Goal: Complete application form

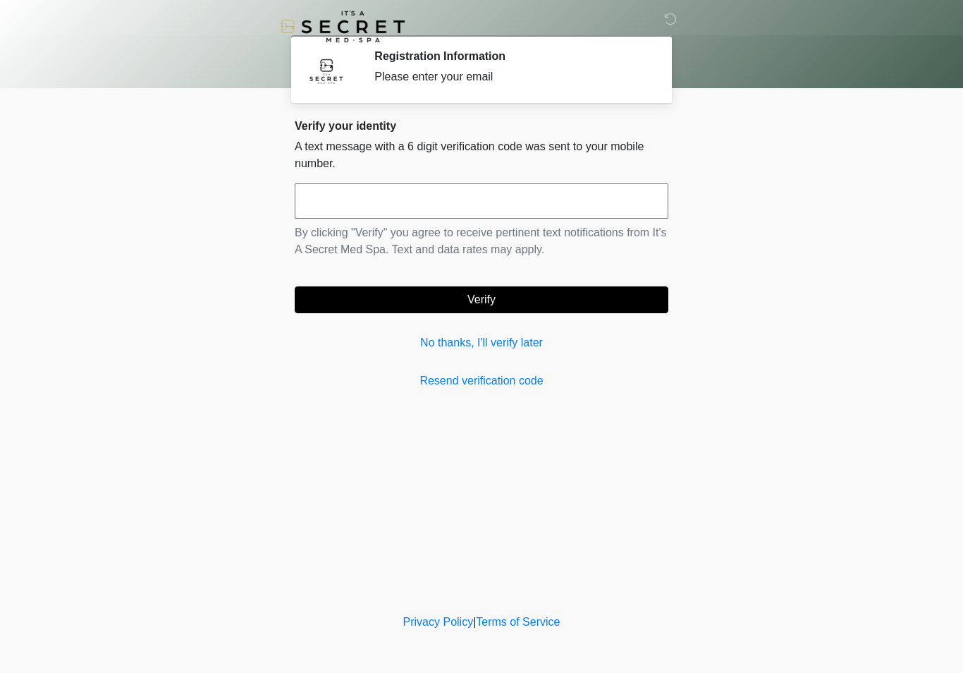
click at [618, 212] on input "text" at bounding box center [482, 200] width 374 height 35
type input "******"
click at [397, 298] on button "Verify" at bounding box center [482, 299] width 374 height 27
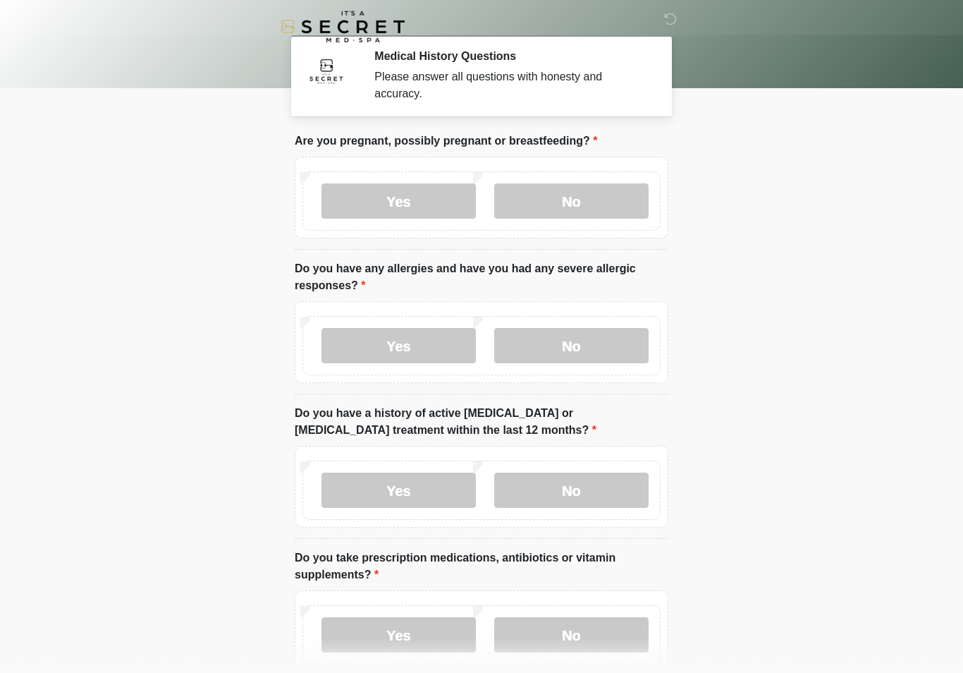
click at [624, 213] on label "No" at bounding box center [571, 200] width 154 height 35
click at [592, 345] on label "No" at bounding box center [571, 345] width 154 height 35
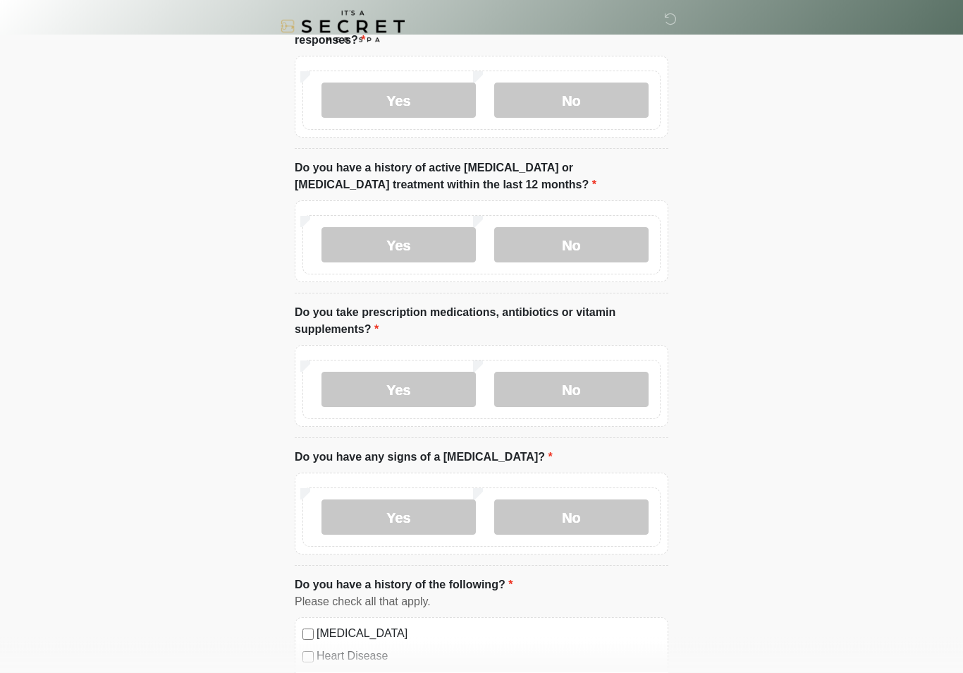
scroll to position [247, 0]
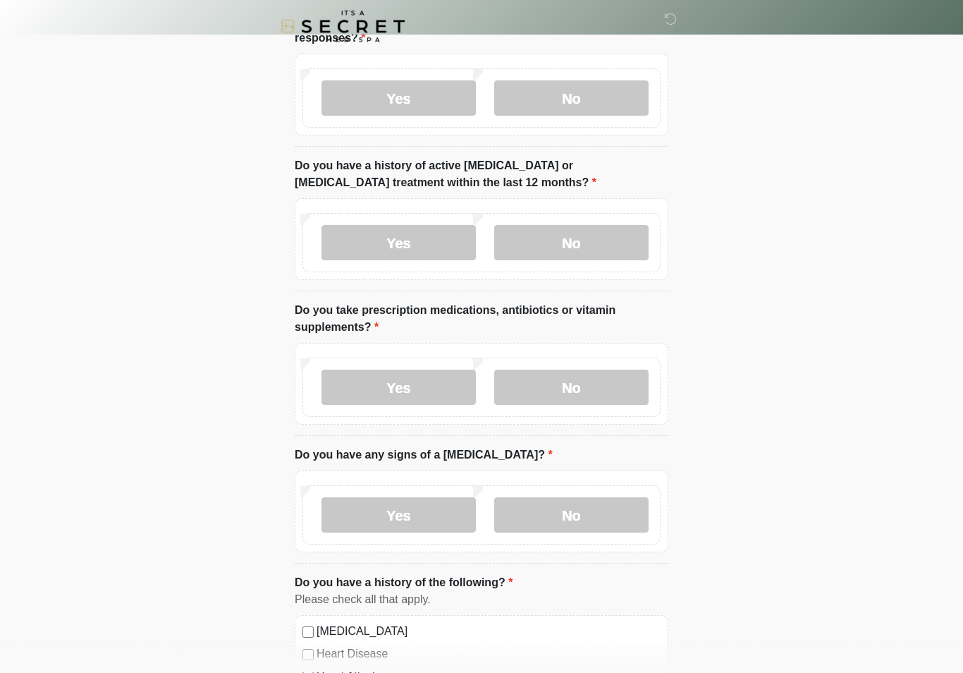
click at [629, 248] on label "No" at bounding box center [571, 243] width 154 height 35
click at [618, 403] on label "No" at bounding box center [571, 386] width 154 height 35
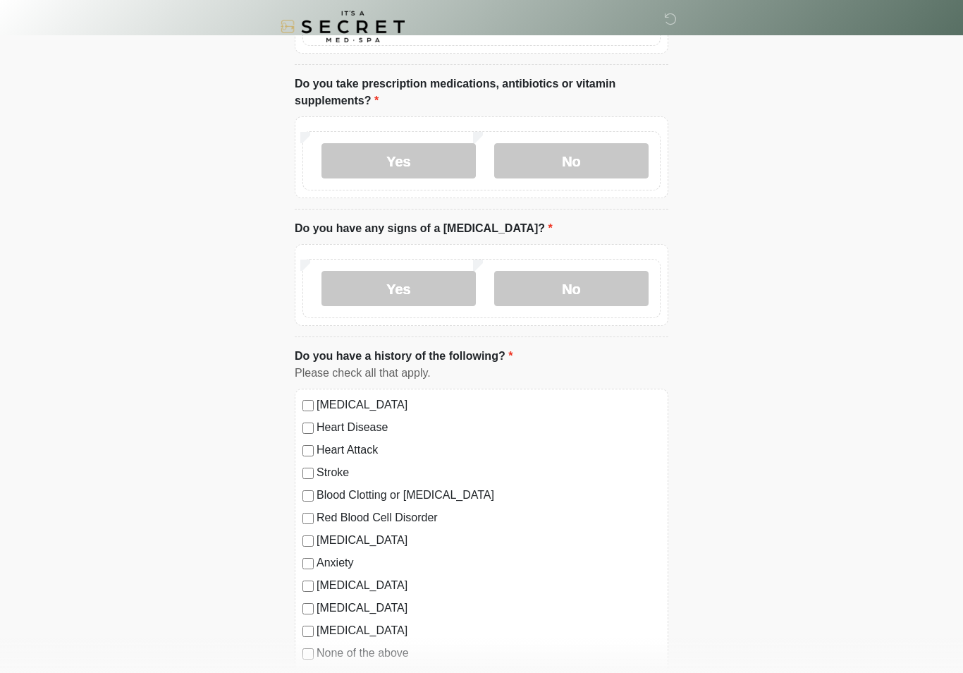
scroll to position [485, 0]
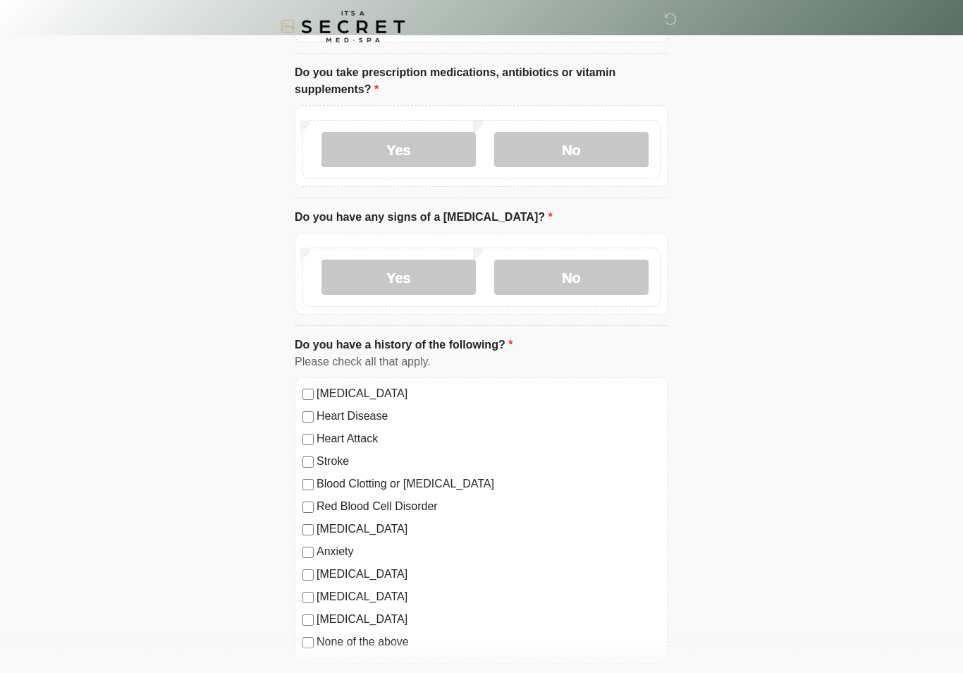
click at [609, 285] on label "No" at bounding box center [571, 276] width 154 height 35
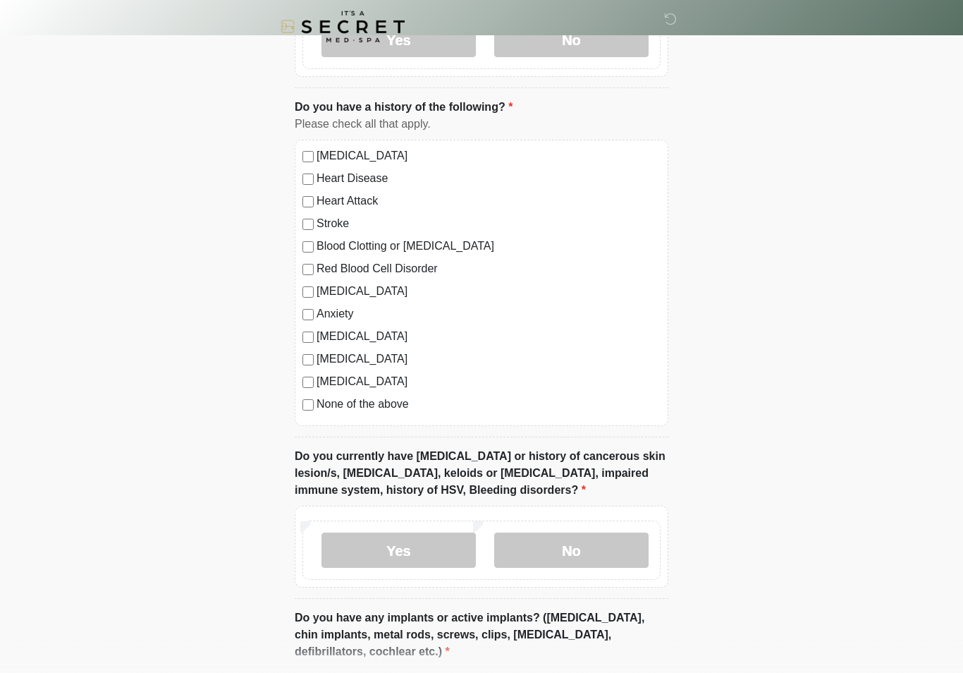
scroll to position [720, 0]
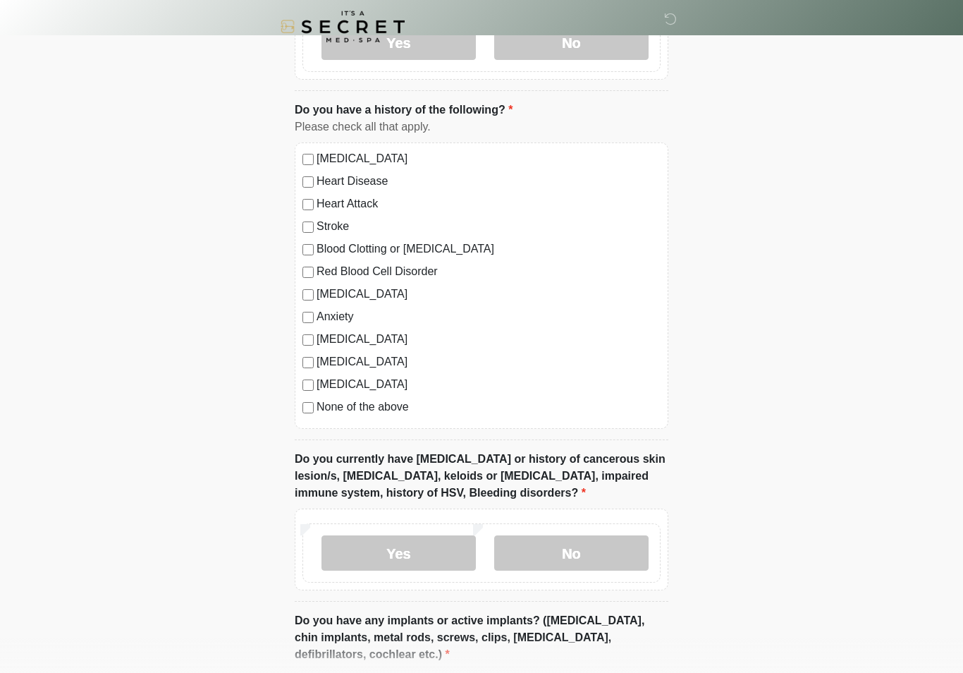
click at [394, 410] on label "None of the above" at bounding box center [489, 406] width 344 height 17
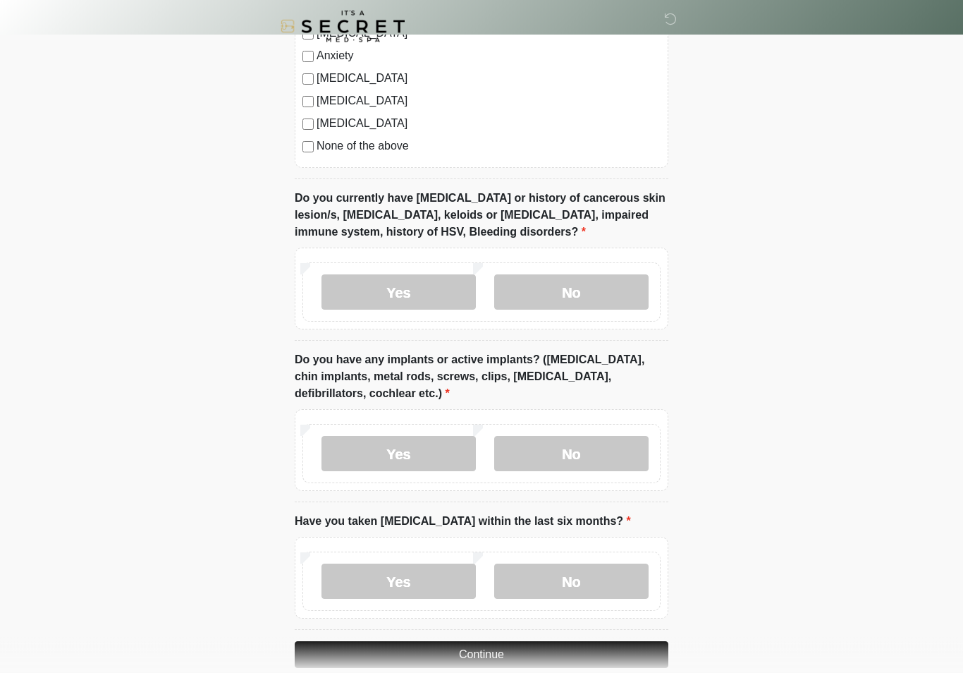
click at [622, 295] on label "No" at bounding box center [571, 292] width 154 height 35
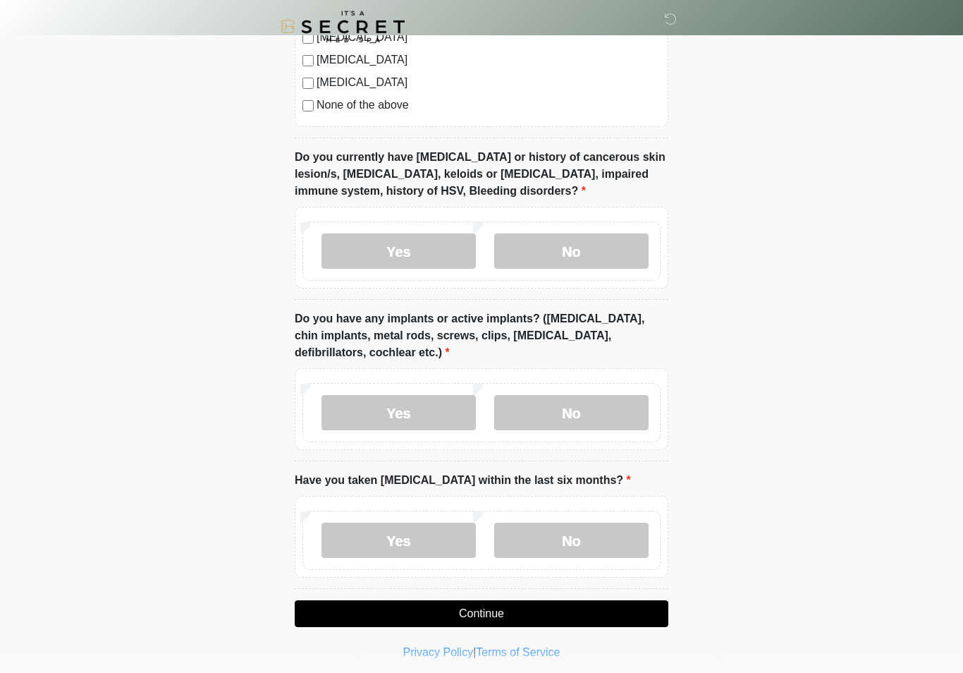
scroll to position [1027, 0]
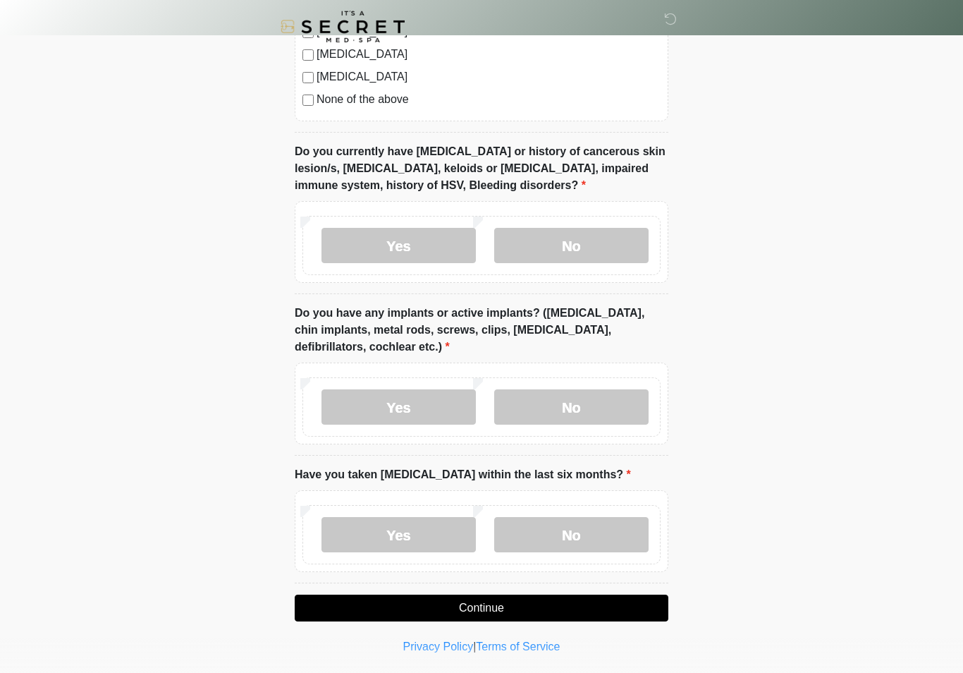
click at [598, 393] on label "No" at bounding box center [571, 406] width 154 height 35
click at [601, 539] on label "No" at bounding box center [571, 534] width 154 height 35
click at [567, 613] on button "Continue" at bounding box center [482, 607] width 374 height 27
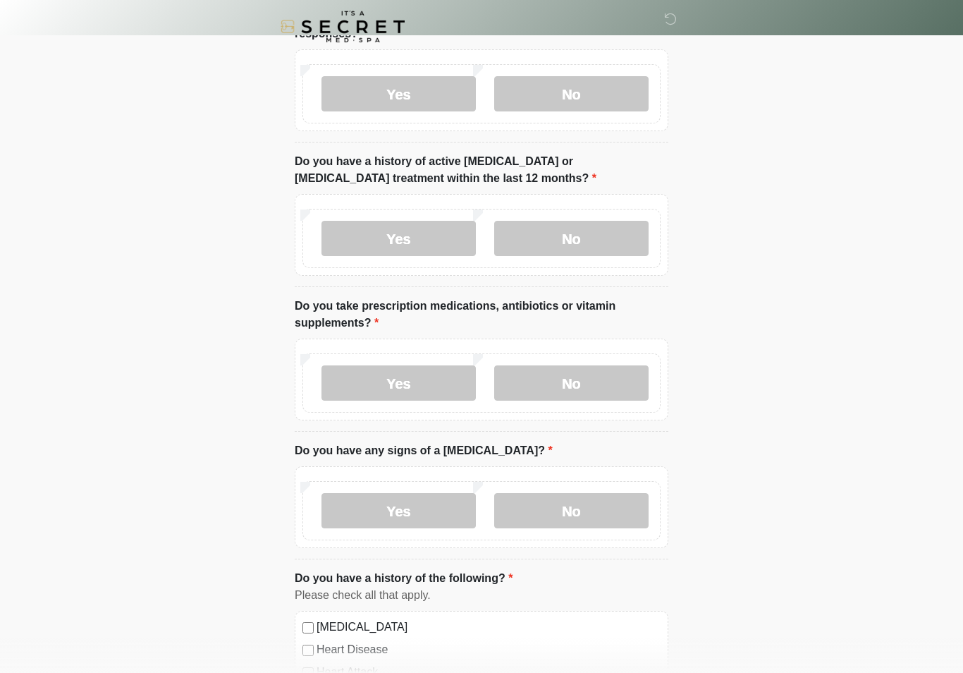
scroll to position [0, 0]
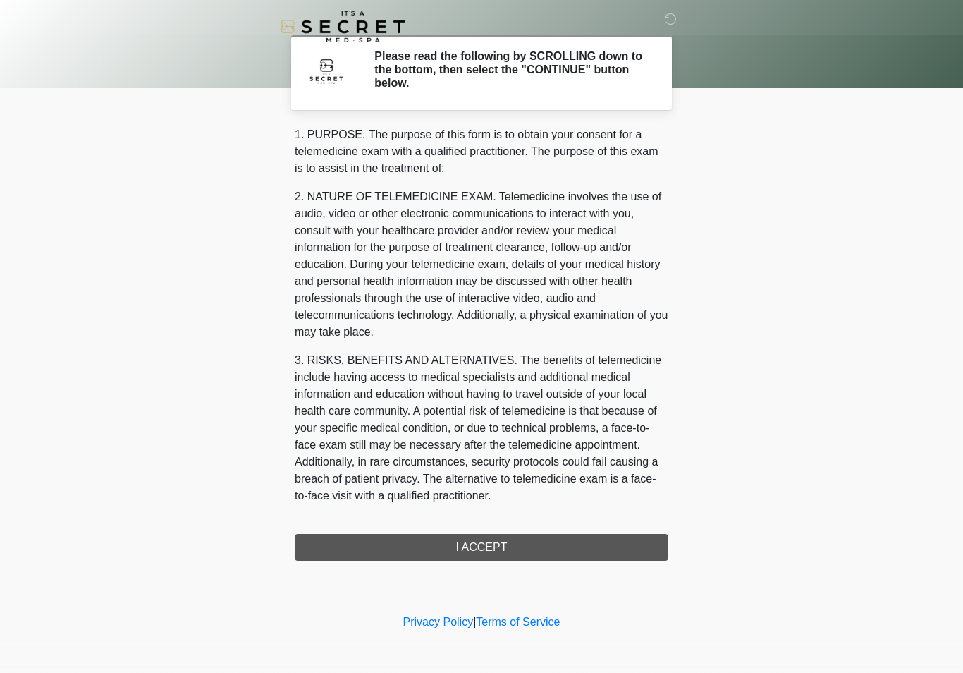
click at [511, 542] on div "1. PURPOSE. The purpose of this form is to obtain your consent for a telemedici…" at bounding box center [482, 343] width 374 height 434
click at [508, 539] on div "1. PURPOSE. The purpose of this form is to obtain your consent for a telemedici…" at bounding box center [482, 343] width 374 height 434
click at [505, 545] on div "1. PURPOSE. The purpose of this form is to obtain your consent for a telemedici…" at bounding box center [482, 343] width 374 height 434
click at [504, 544] on div "1. PURPOSE. The purpose of this form is to obtain your consent for a telemedici…" at bounding box center [482, 343] width 374 height 434
click at [529, 543] on div "1. PURPOSE. The purpose of this form is to obtain your consent for a telemedici…" at bounding box center [482, 343] width 374 height 434
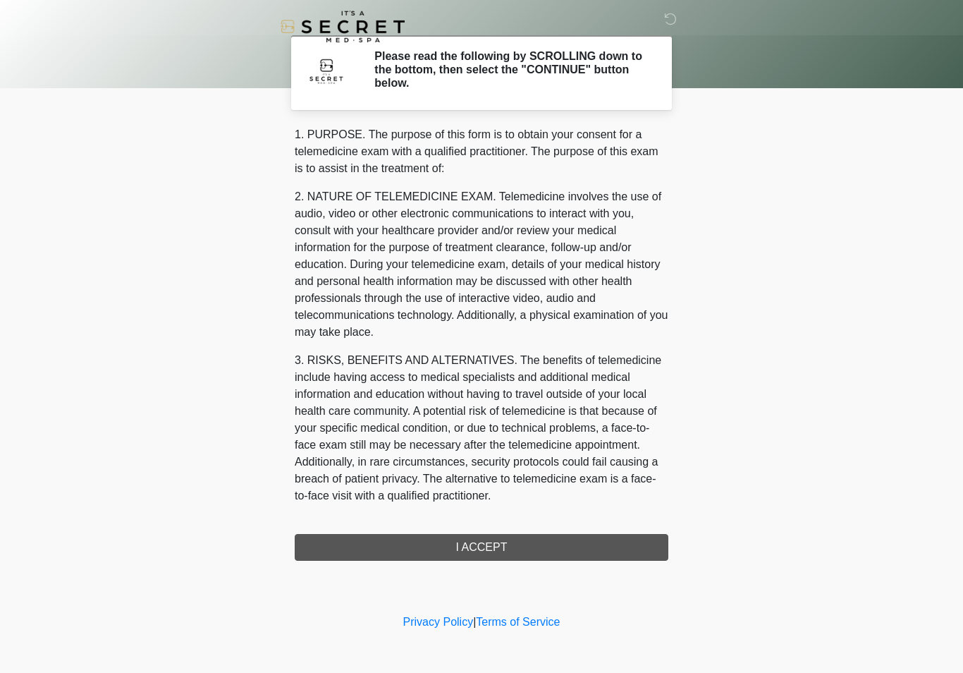
click at [499, 554] on div "1. PURPOSE. The purpose of this form is to obtain your consent for a telemedici…" at bounding box center [482, 343] width 374 height 434
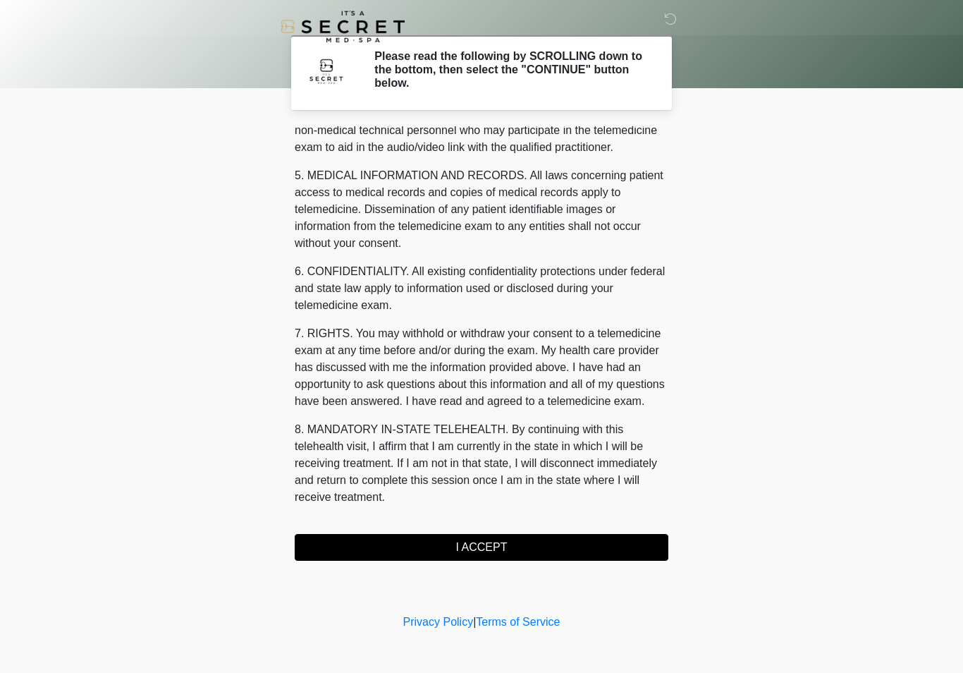
click at [483, 550] on button "I ACCEPT" at bounding box center [482, 547] width 374 height 27
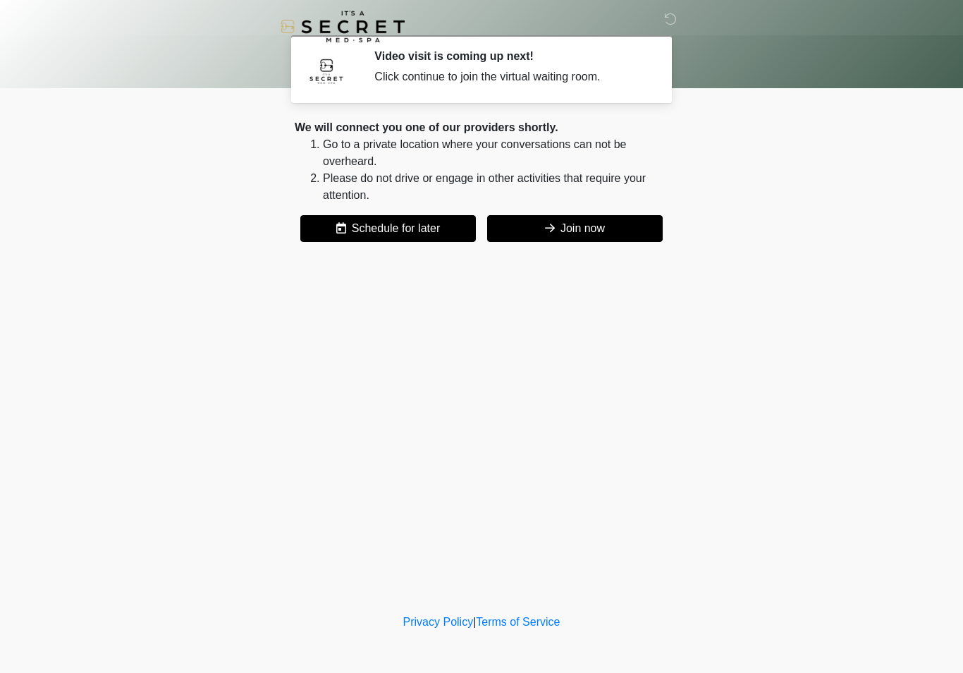
click at [602, 240] on button "Join now" at bounding box center [575, 228] width 176 height 27
